Goal: Task Accomplishment & Management: Manage account settings

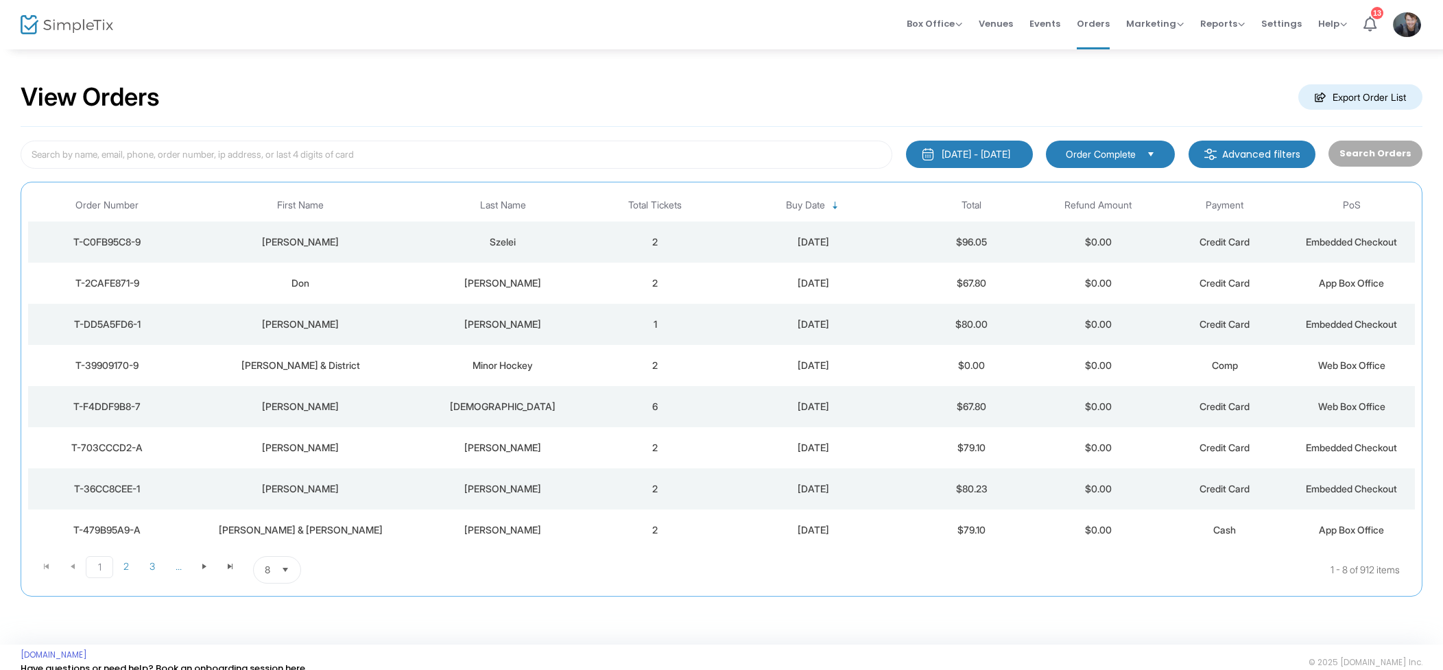
click at [534, 239] on div "Szelei" at bounding box center [503, 242] width 171 height 14
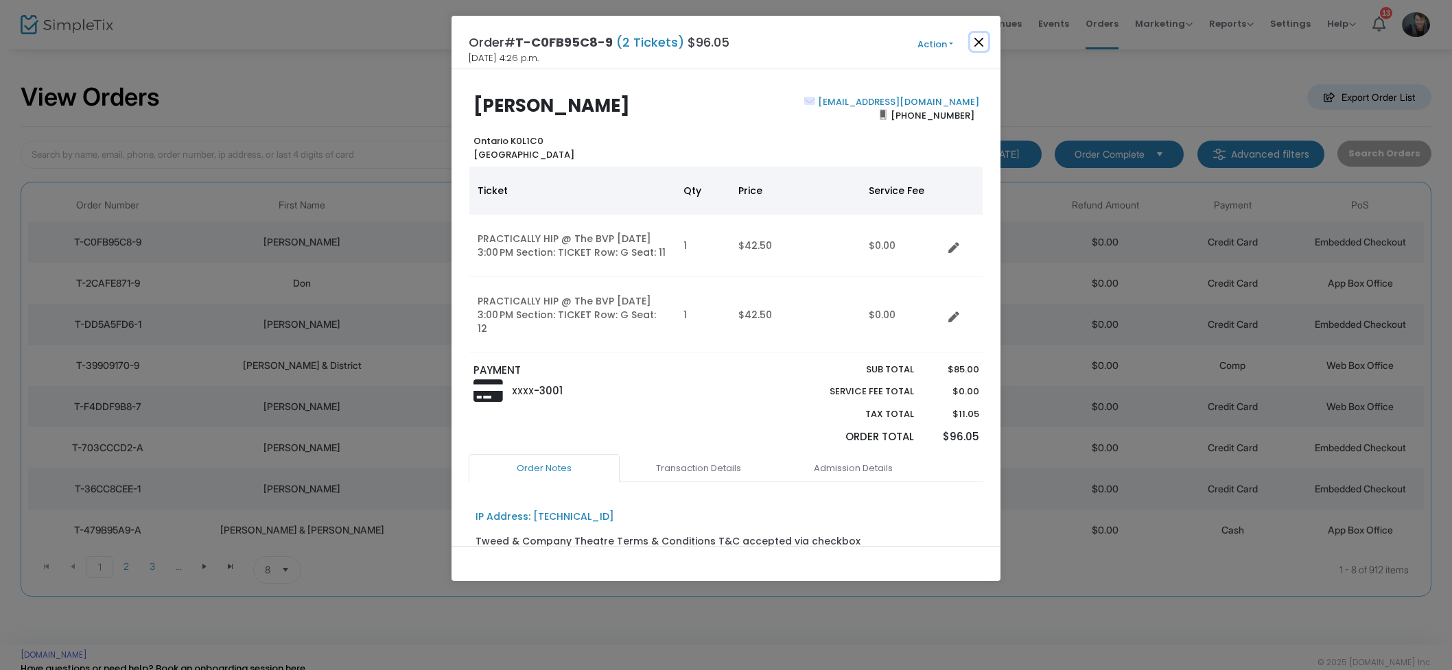
drag, startPoint x: 980, startPoint y: 41, endPoint x: 1000, endPoint y: 36, distance: 21.3
click at [980, 41] on button "Close" at bounding box center [979, 42] width 18 height 18
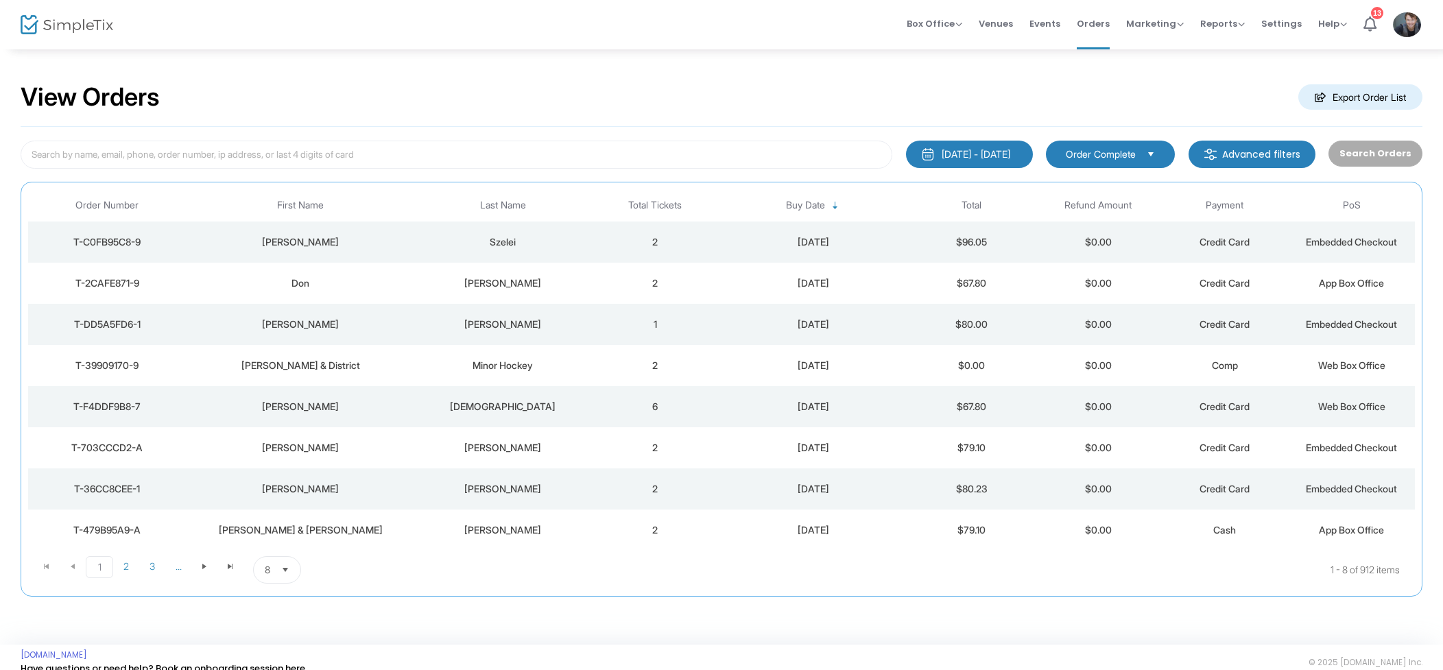
drag, startPoint x: 1058, startPoint y: 21, endPoint x: 1061, endPoint y: 32, distance: 10.6
click at [1058, 21] on span "Events" at bounding box center [1045, 23] width 31 height 35
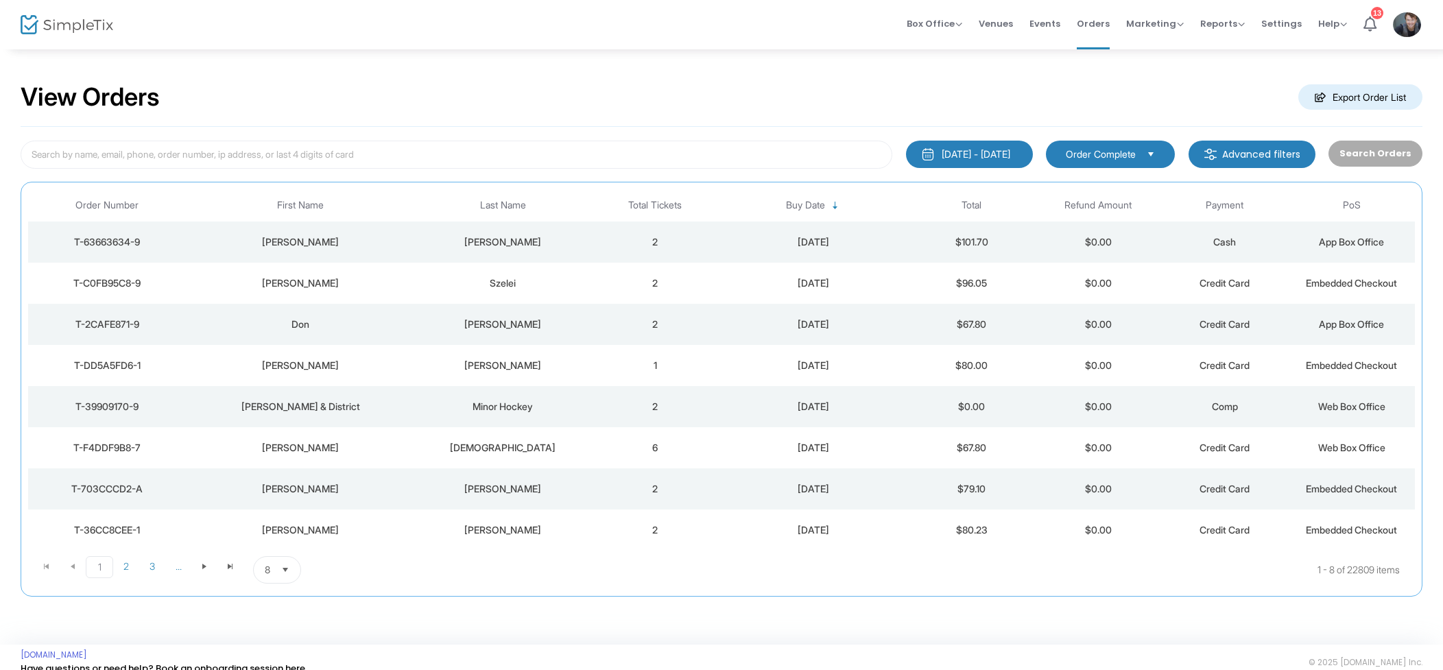
drag, startPoint x: 590, startPoint y: 240, endPoint x: 600, endPoint y: 239, distance: 9.7
click at [590, 240] on td "[PERSON_NAME]" at bounding box center [503, 242] width 178 height 41
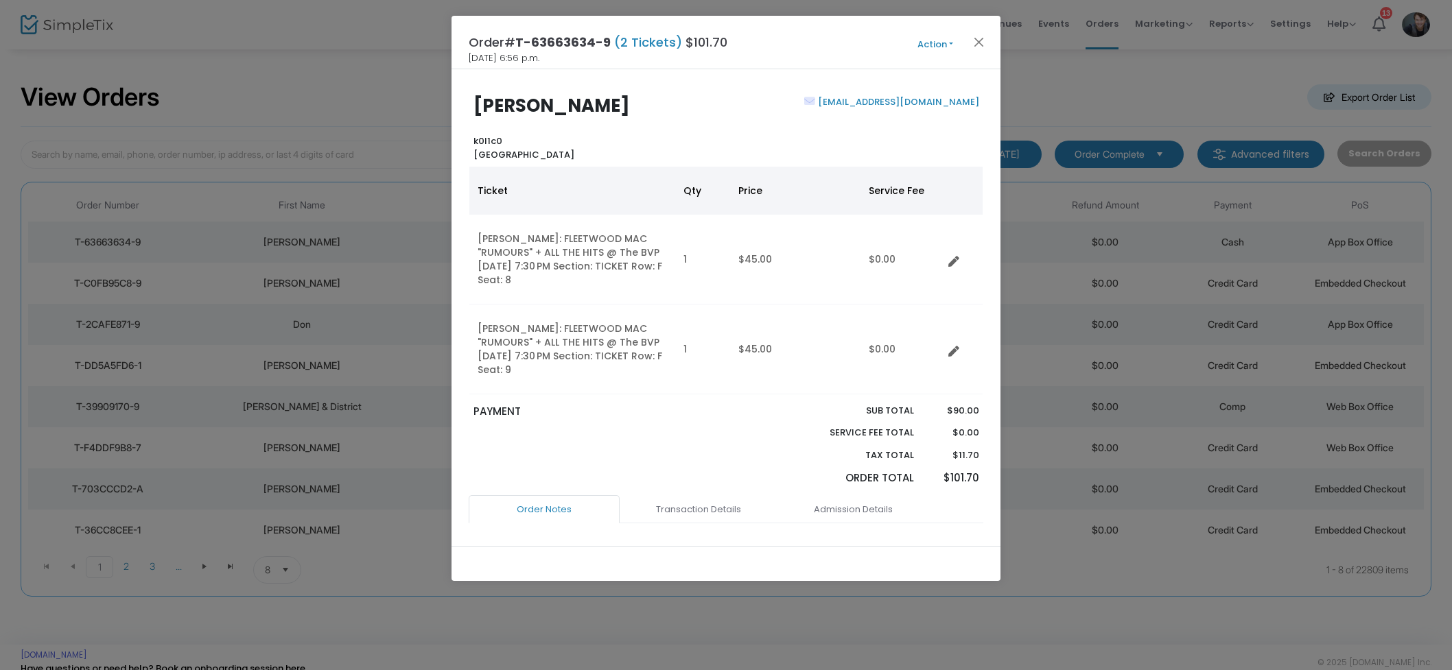
click at [930, 43] on button "Action" at bounding box center [935, 44] width 82 height 15
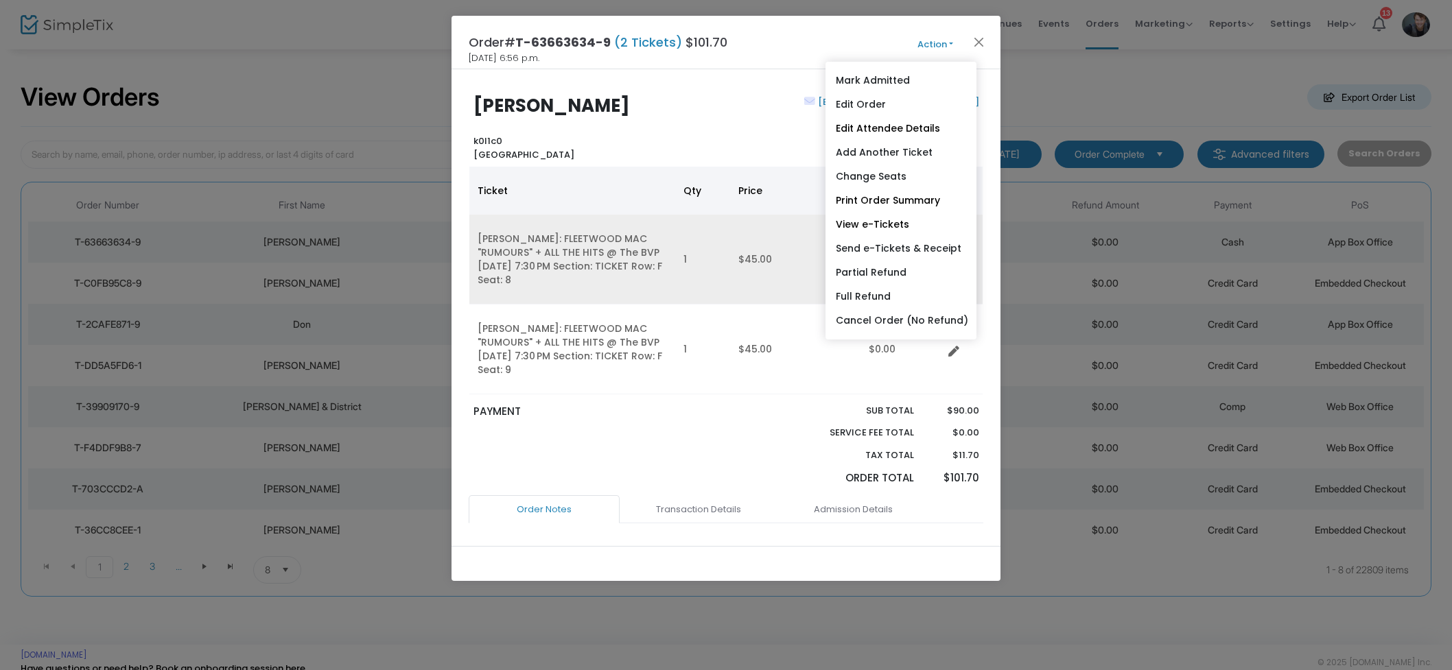
click at [910, 229] on link "View e-Tickets" at bounding box center [900, 225] width 151 height 24
